Goal: Navigation & Orientation: Go to known website

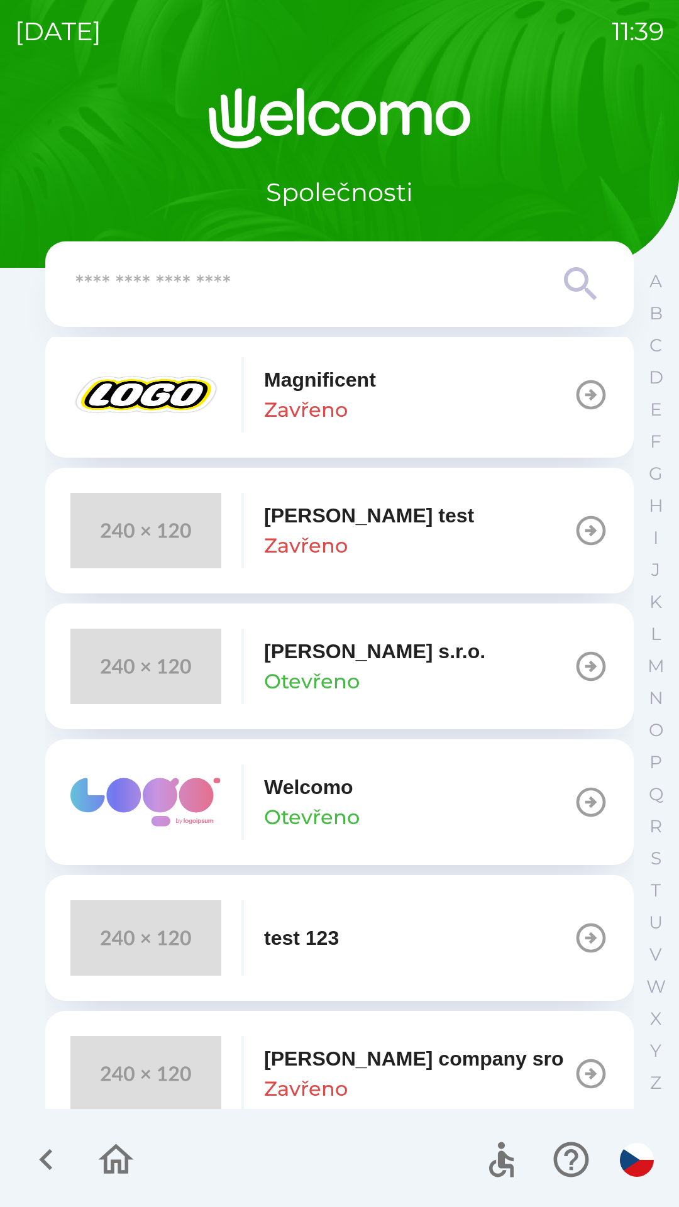
scroll to position [455, 0]
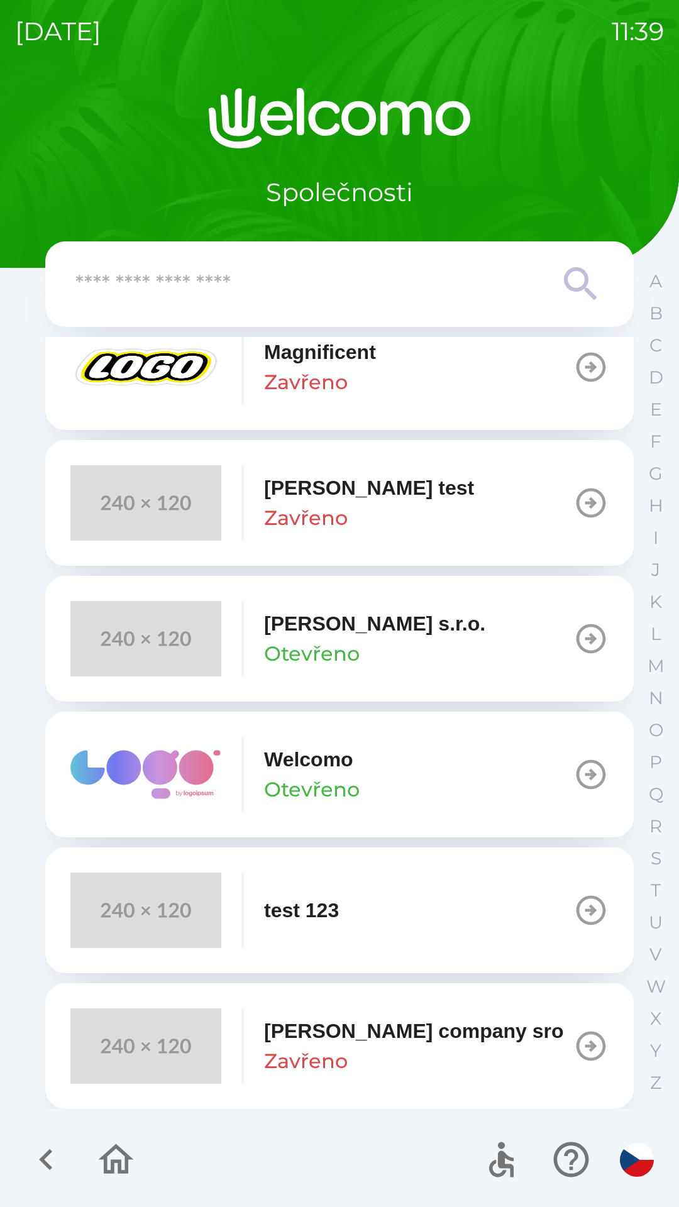
click at [190, 804] on img "button" at bounding box center [145, 774] width 151 height 75
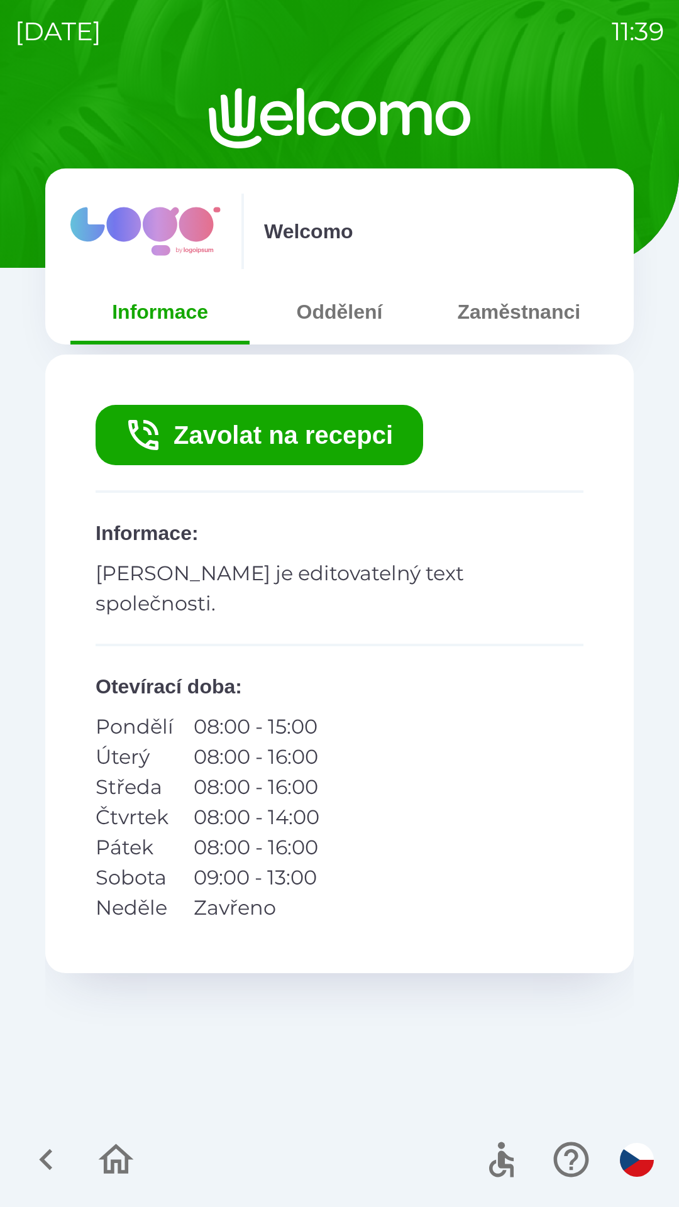
click at [109, 1175] on icon "button" at bounding box center [116, 1160] width 42 height 42
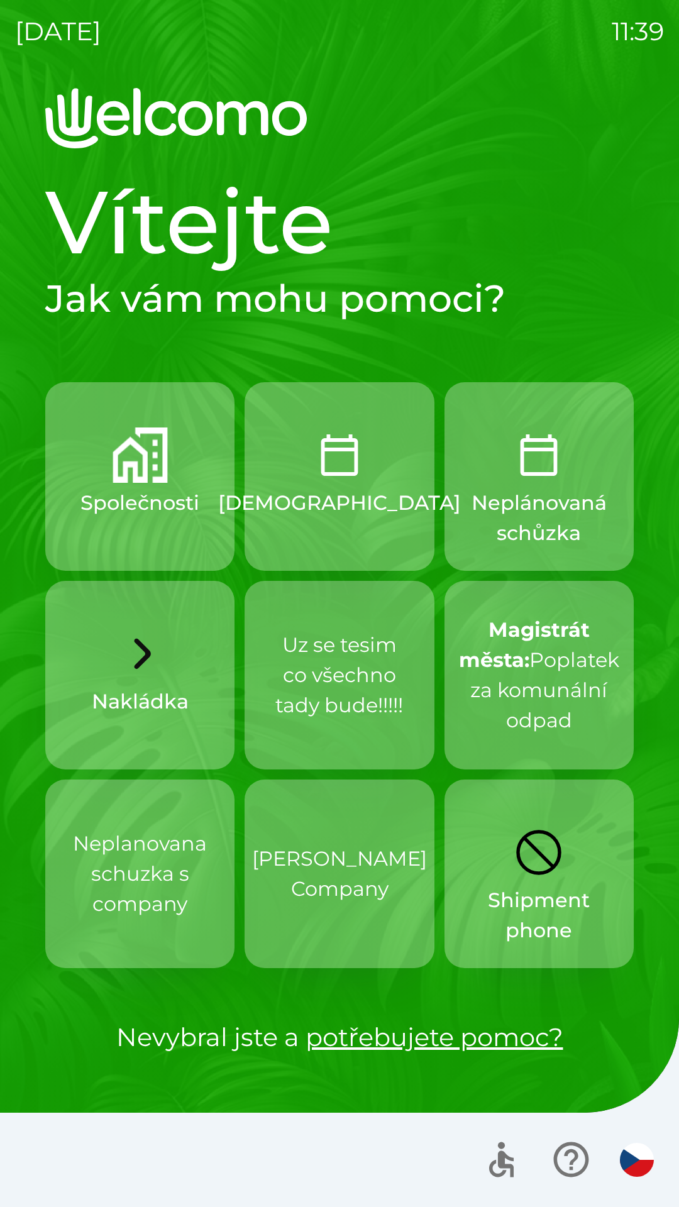
click at [98, 1165] on div at bounding box center [339, 1160] width 679 height 94
